Goal: Check status: Check status

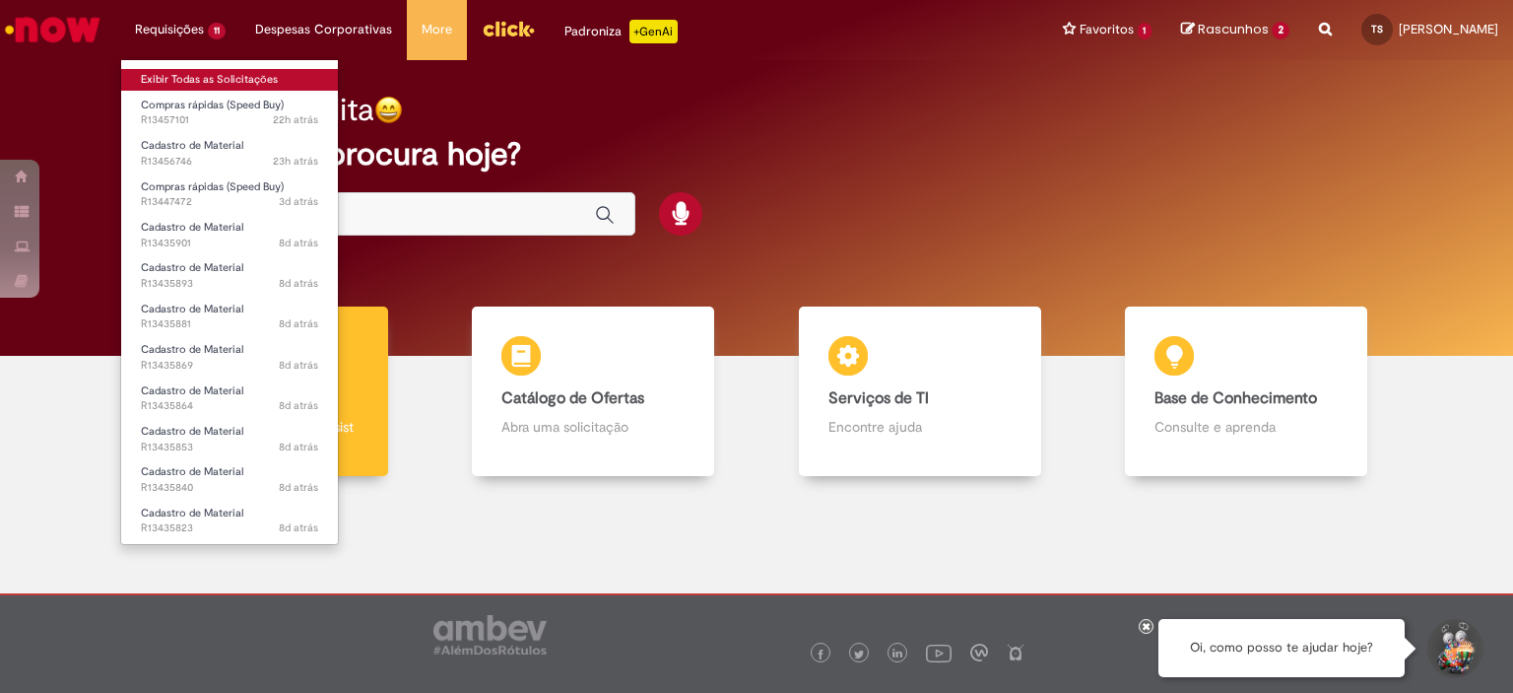
click at [153, 78] on link "Exibir Todas as Solicitações" at bounding box center [229, 80] width 217 height 22
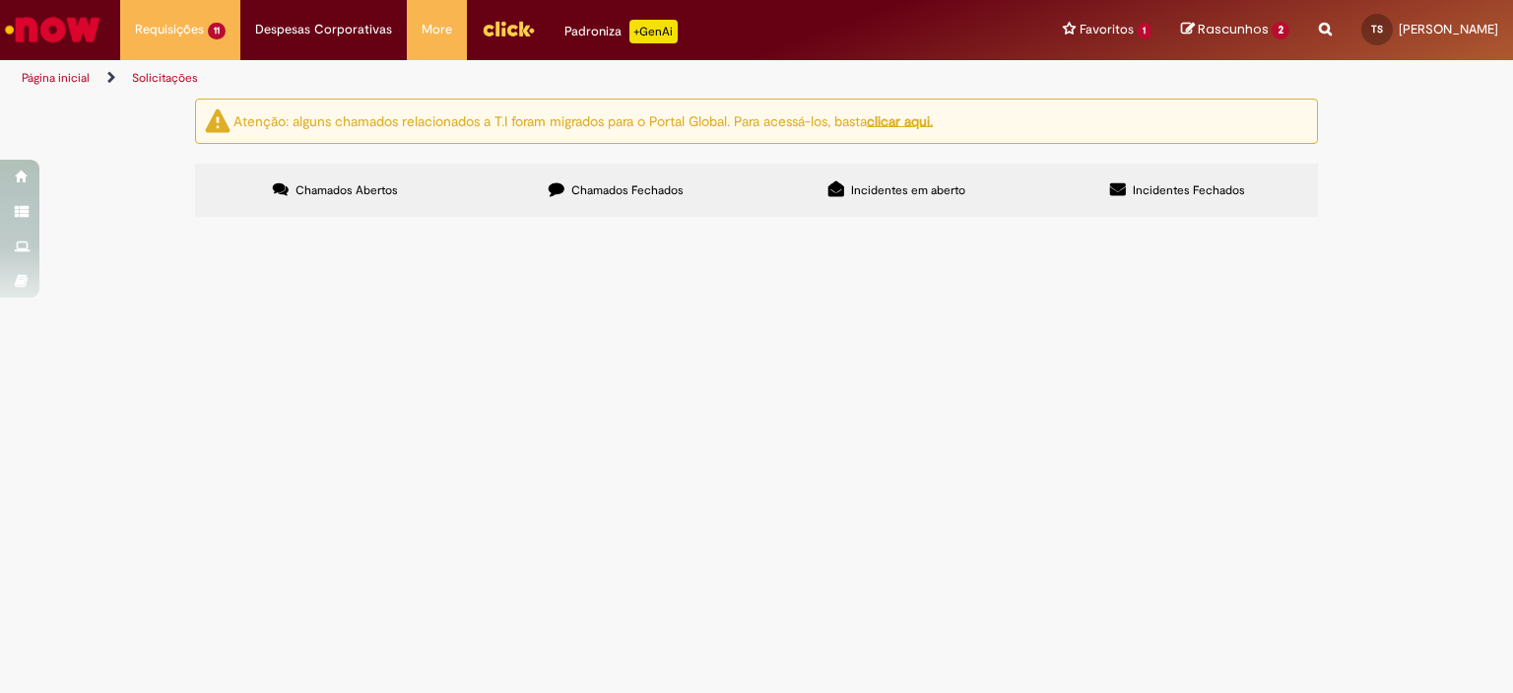
click at [0, 0] on span "R13457101" at bounding box center [0, 0] width 0 height 0
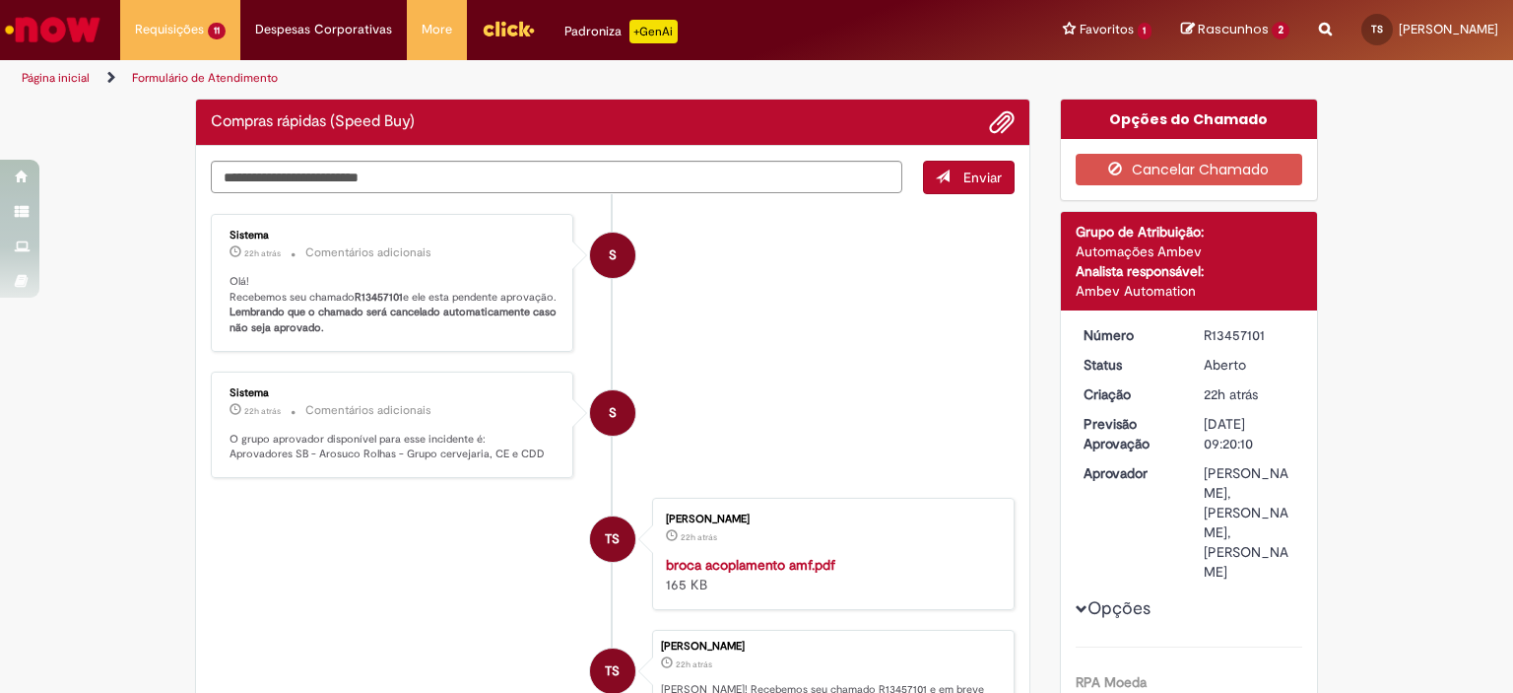
click at [736, 352] on li "S Sistema 22h atrás 22 horas atrás Comentários adicionais Olá! Recebemos seu ch…" at bounding box center [613, 283] width 804 height 138
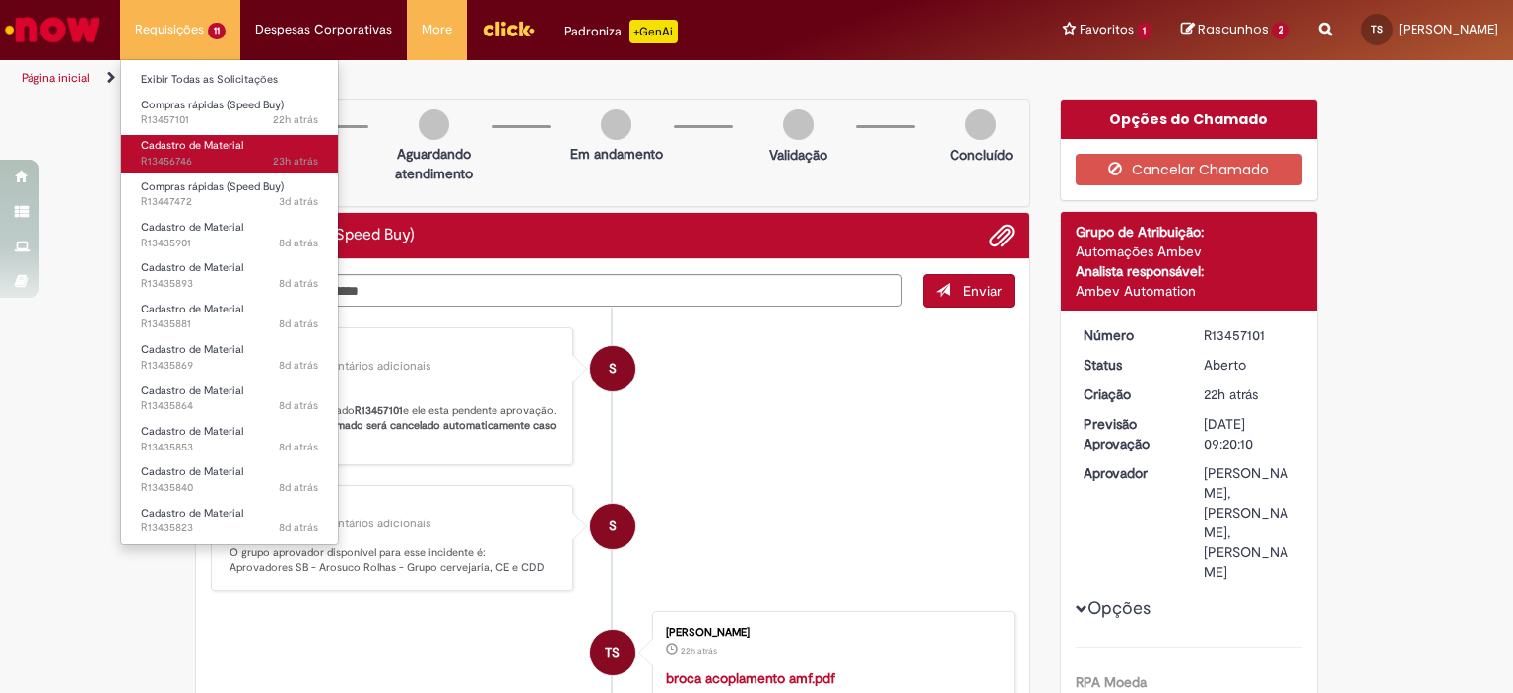
click at [221, 161] on span "23h atrás 23 horas atrás R13456746" at bounding box center [229, 162] width 177 height 16
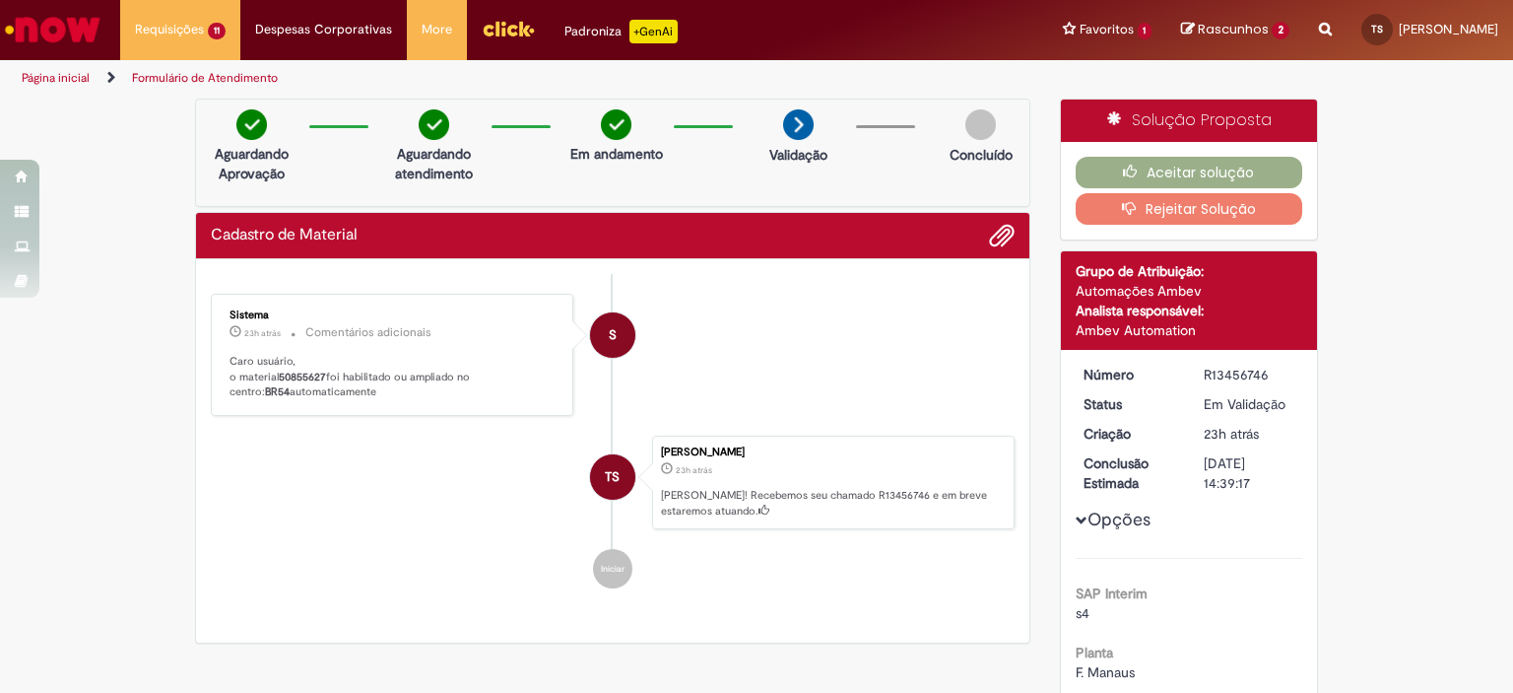
click at [643, 381] on li "S Sistema 23h atrás 23 horas atrás Comentários adicionais Caro usuário, o mater…" at bounding box center [613, 355] width 804 height 122
